Goal: Transaction & Acquisition: Obtain resource

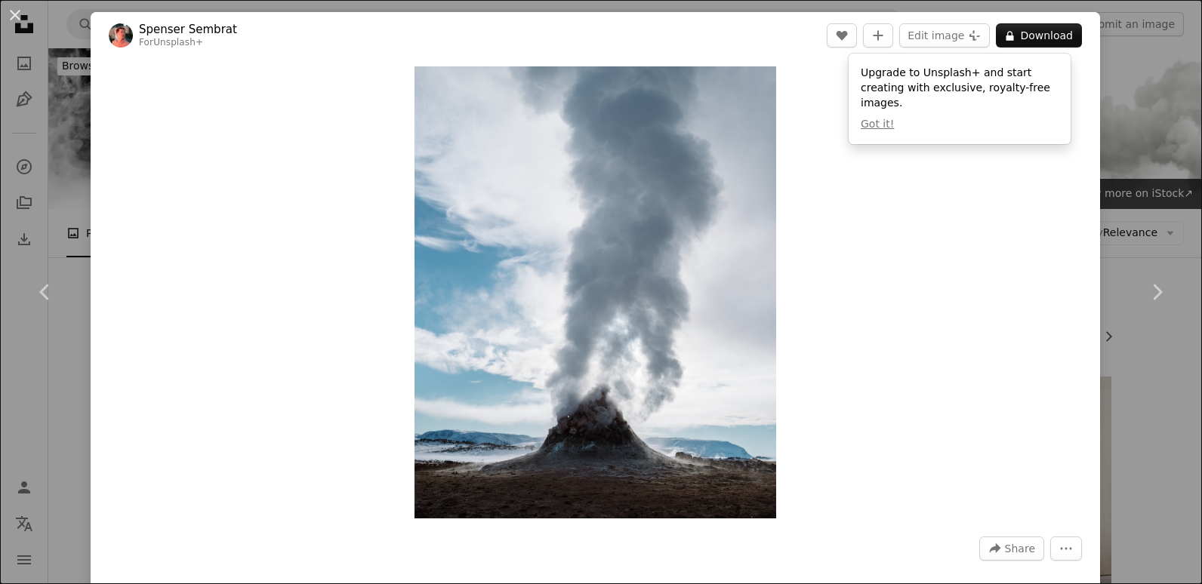
scroll to position [1557, 0]
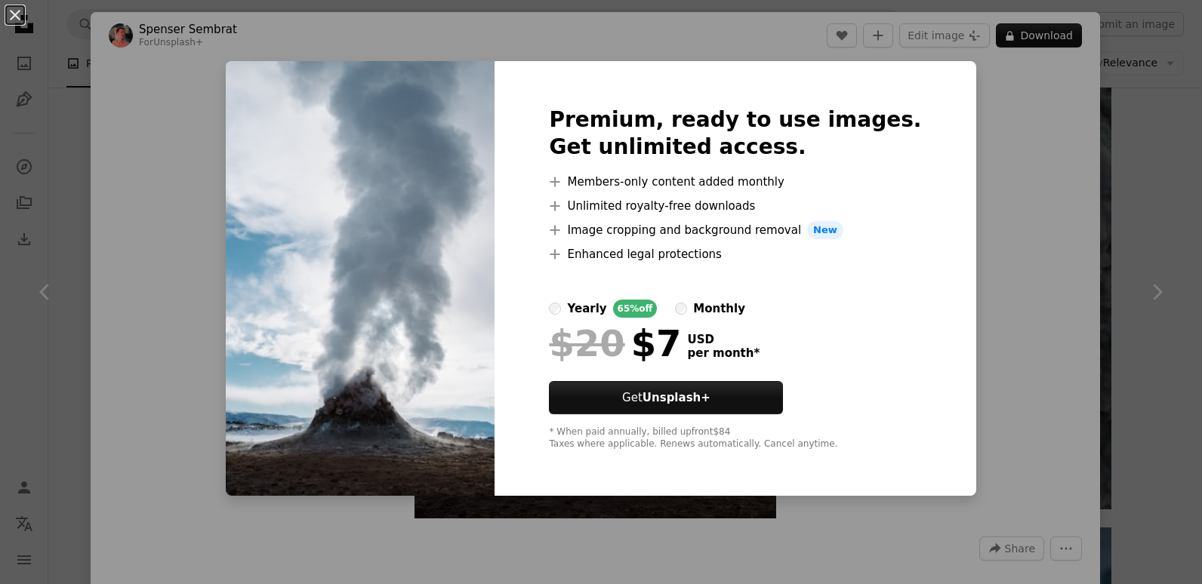
click at [1121, 99] on div "An X shape Premium, ready to use images. Get unlimited access. A plus sign Memb…" at bounding box center [601, 292] width 1202 height 584
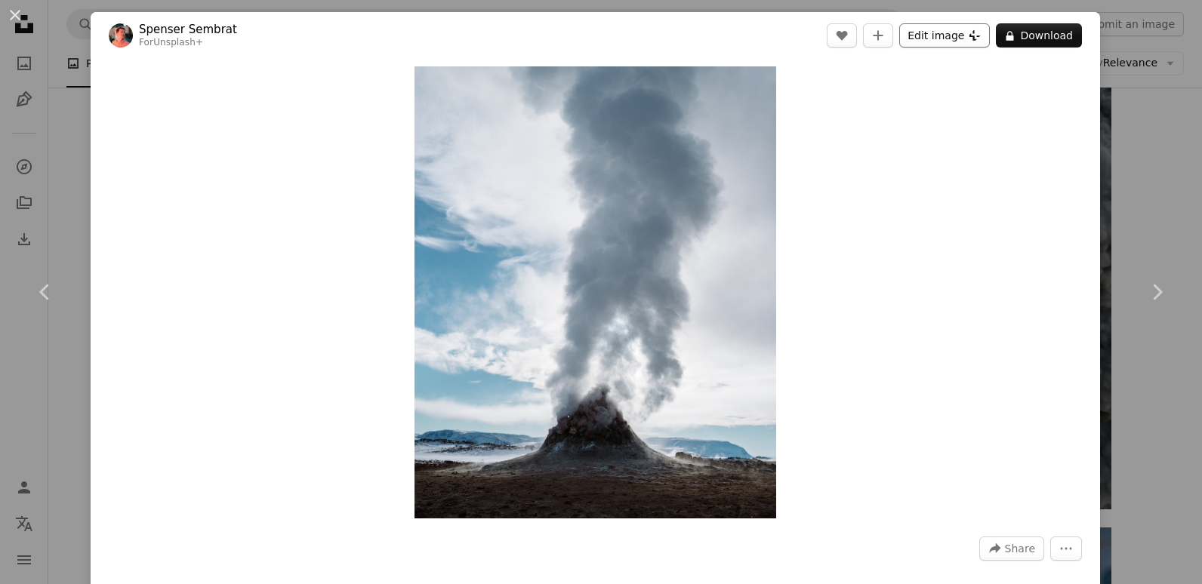
click at [942, 36] on button "Edit image Plus sign for Unsplash+" at bounding box center [944, 35] width 91 height 24
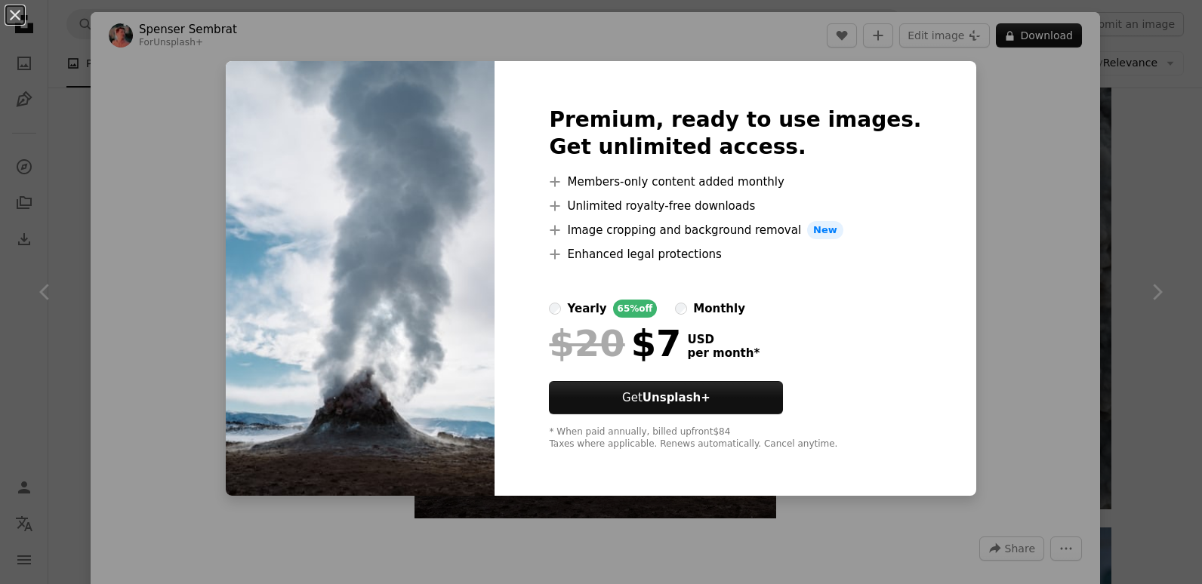
click at [1111, 91] on div "An X shape Premium, ready to use images. Get unlimited access. A plus sign Memb…" at bounding box center [601, 292] width 1202 height 584
